Goal: Navigation & Orientation: Understand site structure

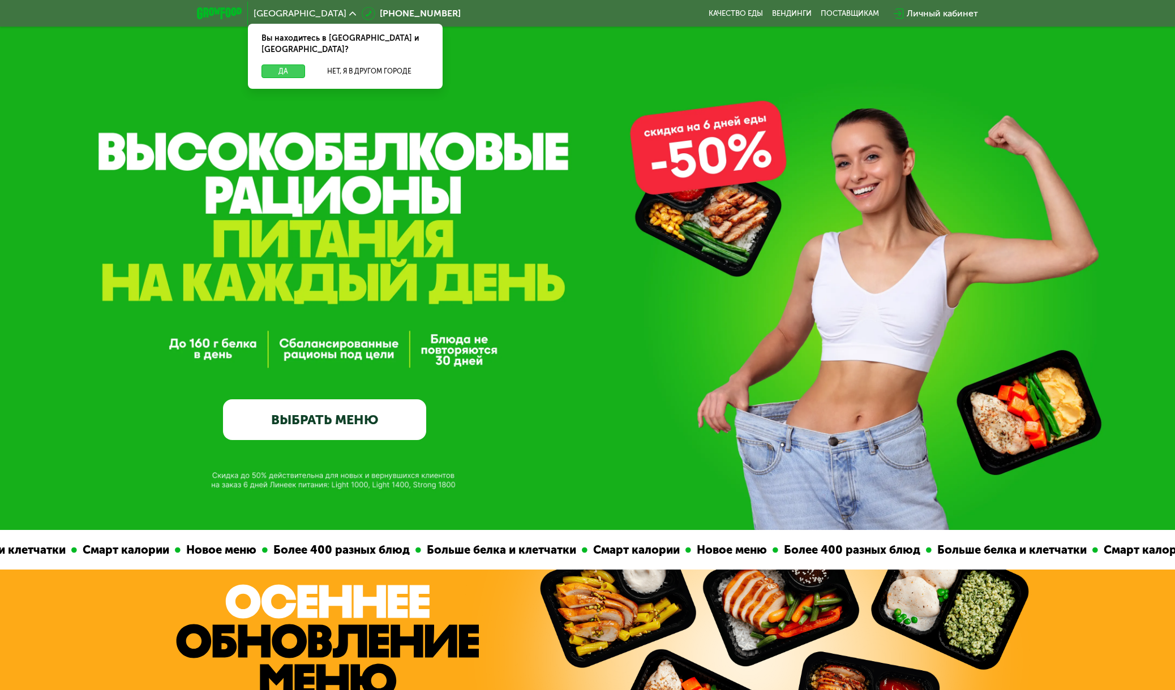
click at [287, 65] on button "Да" at bounding box center [283, 72] width 44 height 14
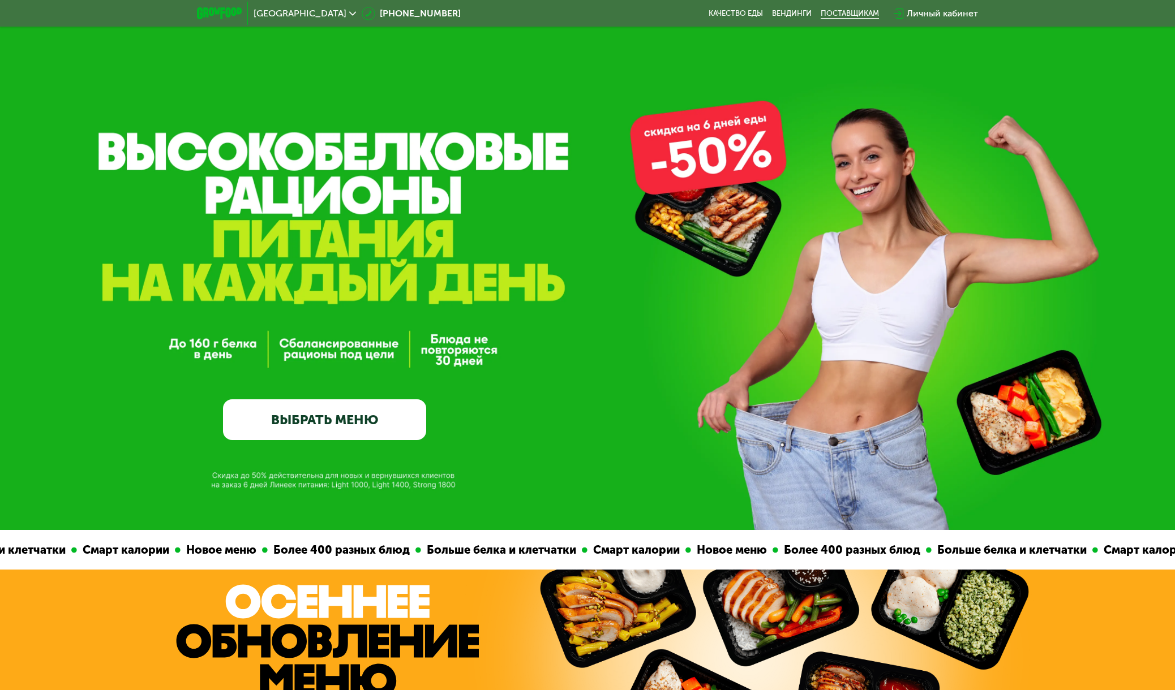
click at [838, 12] on div "поставщикам" at bounding box center [850, 13] width 58 height 9
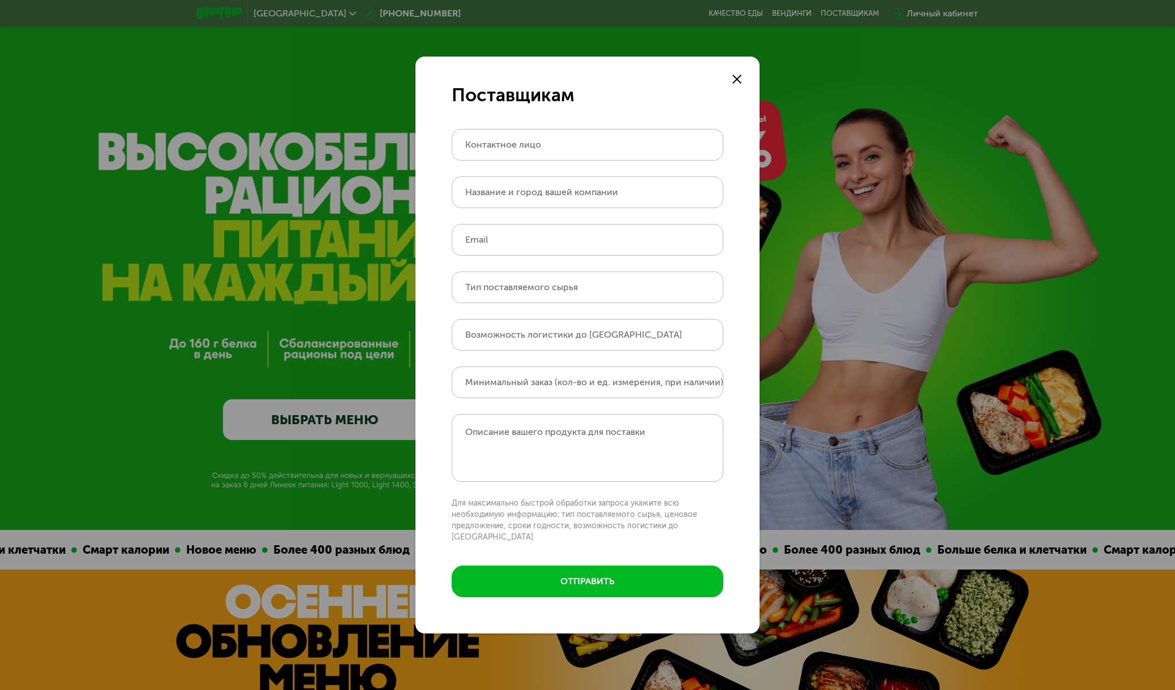
click at [736, 84] on icon at bounding box center [736, 79] width 9 height 9
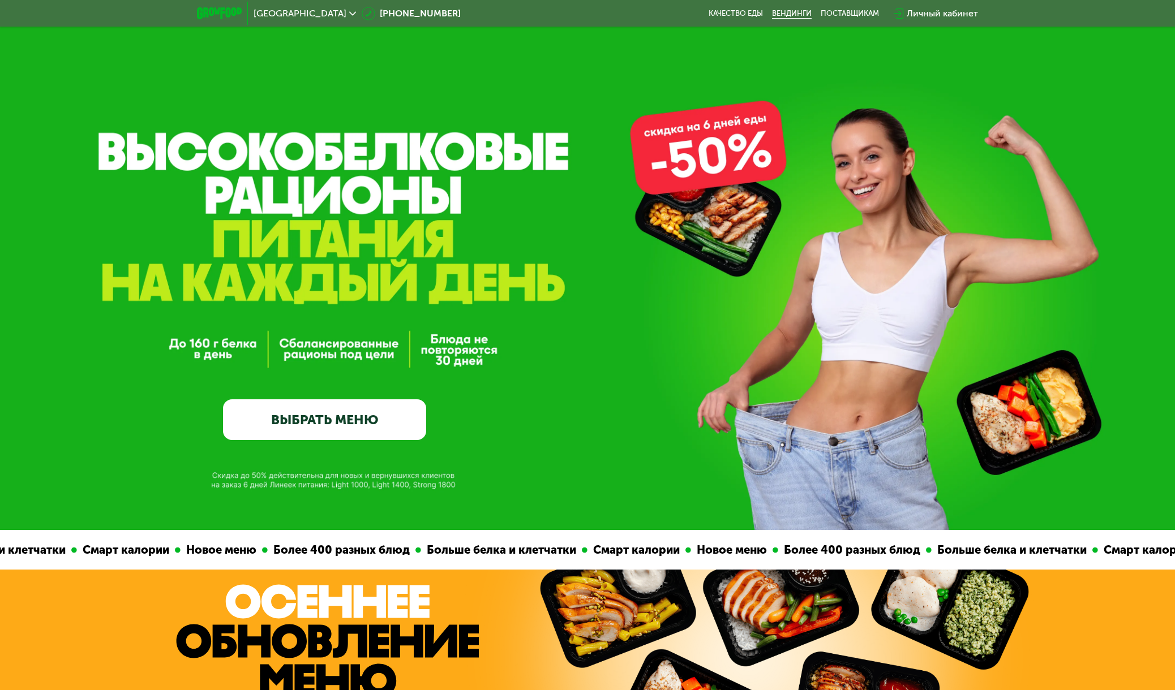
click at [796, 15] on link "Вендинги" at bounding box center [792, 13] width 40 height 9
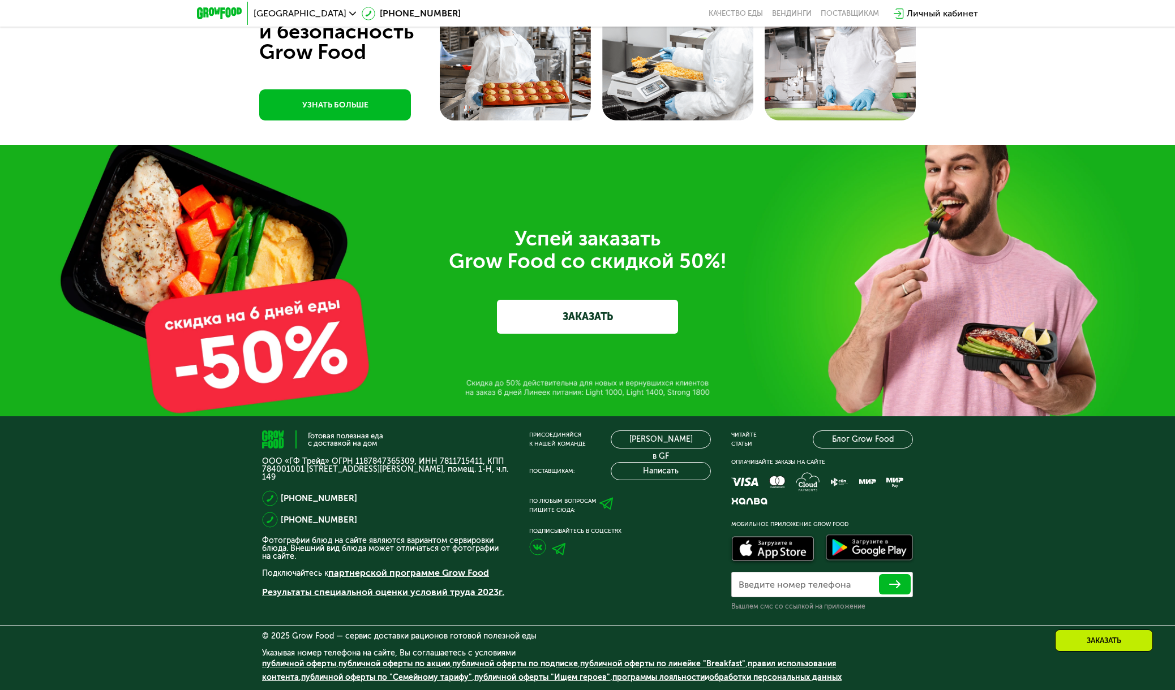
scroll to position [3838, 0]
click at [687, 441] on link "[PERSON_NAME] в GF" at bounding box center [661, 440] width 100 height 18
click at [660, 470] on button "Написать" at bounding box center [661, 471] width 100 height 18
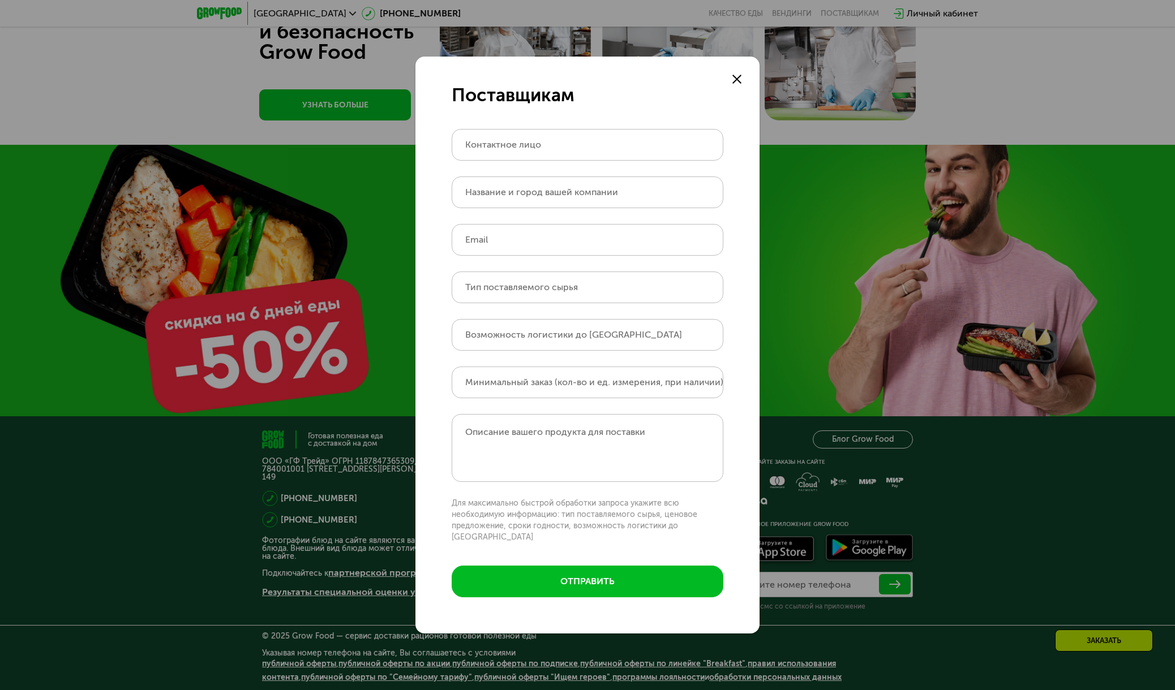
click at [735, 84] on use at bounding box center [736, 79] width 9 height 9
